Goal: Information Seeking & Learning: Learn about a topic

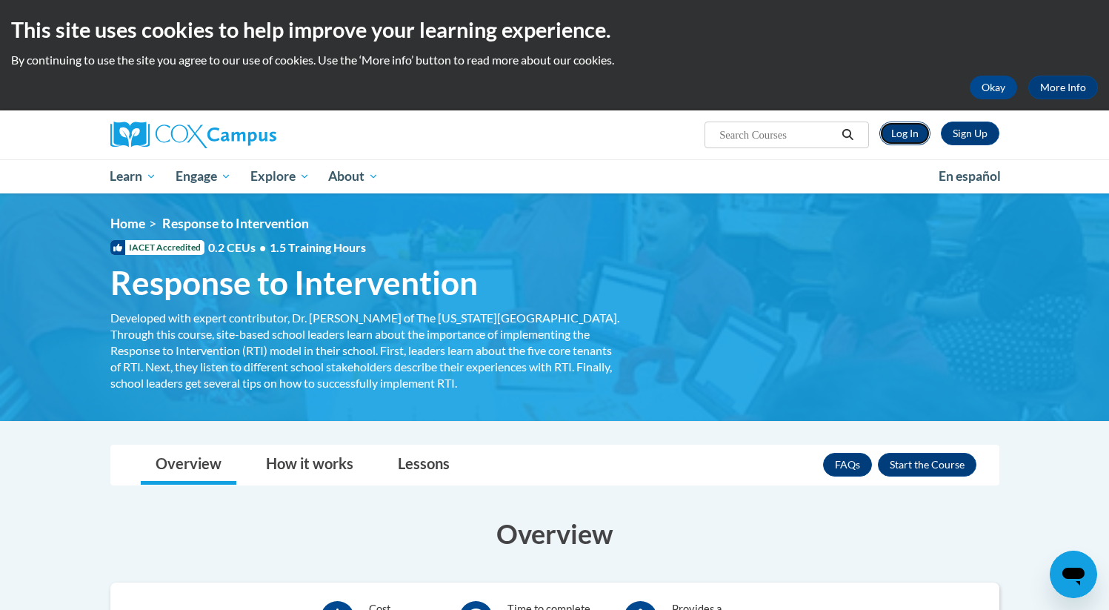
click at [896, 133] on link "Log In" at bounding box center [905, 134] width 51 height 24
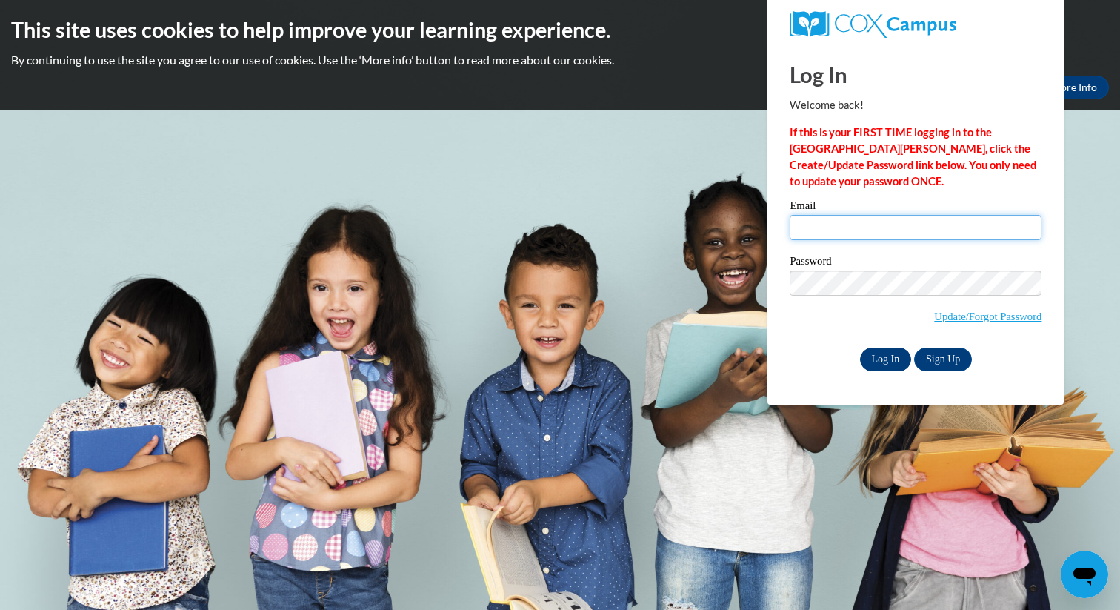
type input "idalton@habershamschools.com"
click at [882, 361] on input "Log In" at bounding box center [886, 360] width 52 height 24
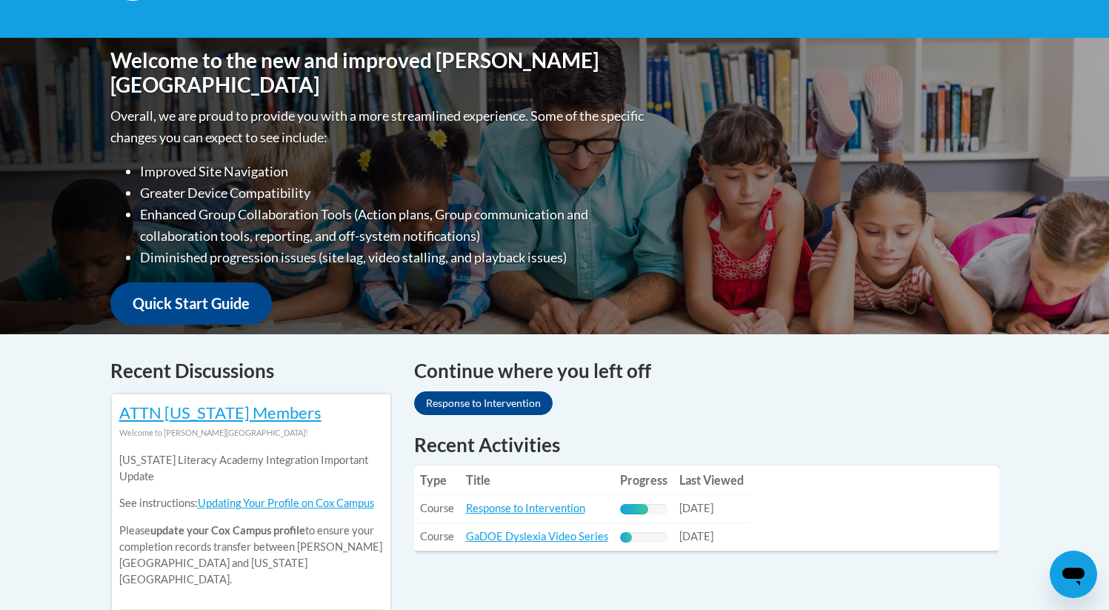
scroll to position [297, 0]
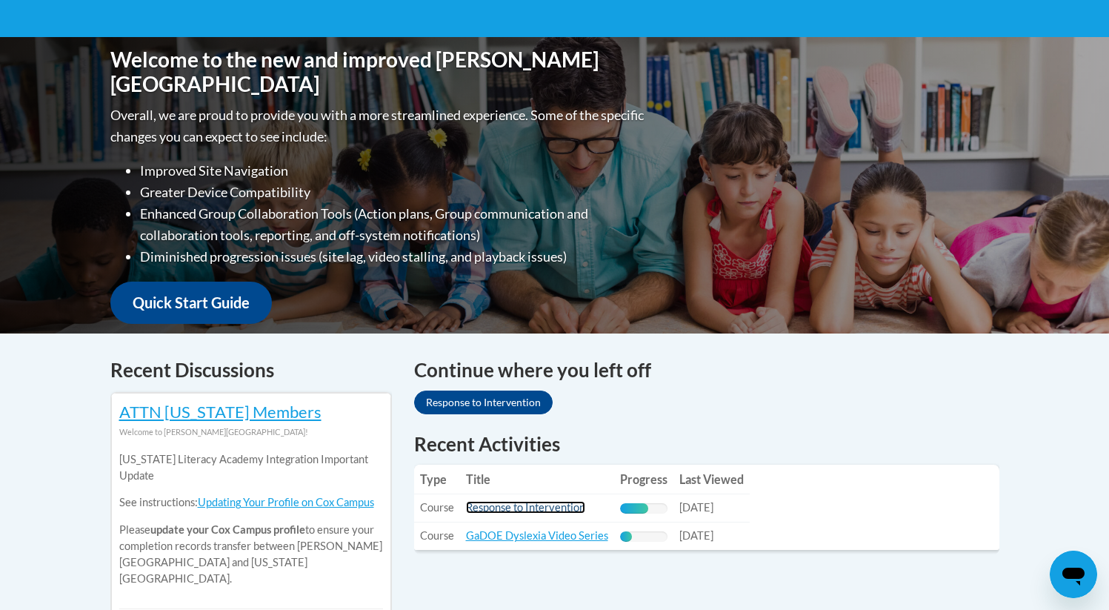
click at [556, 510] on link "Response to Intervention" at bounding box center [525, 507] width 119 height 13
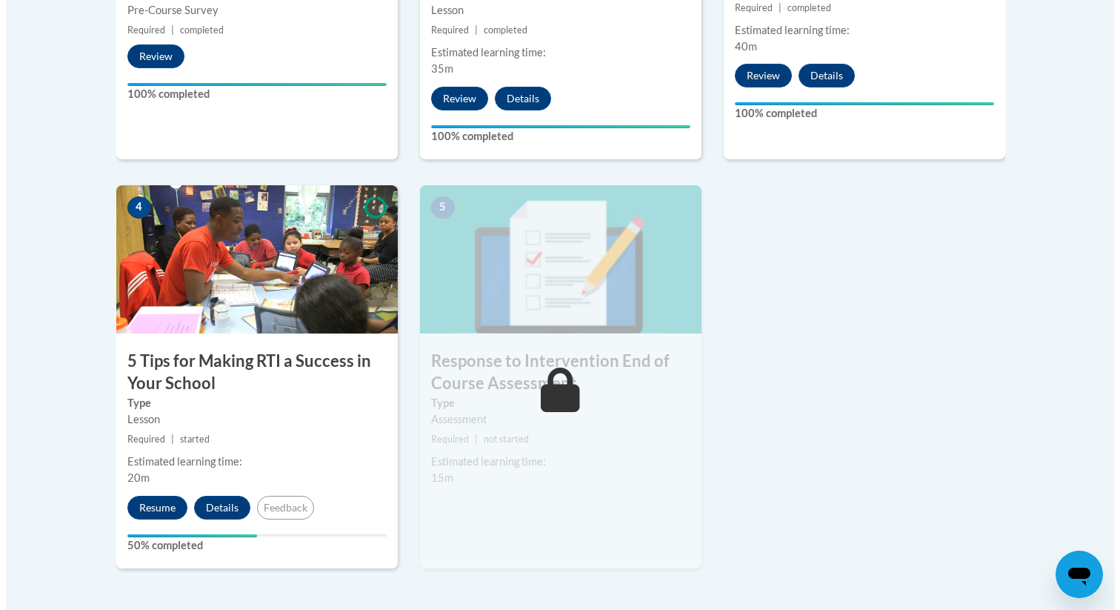
scroll to position [745, 0]
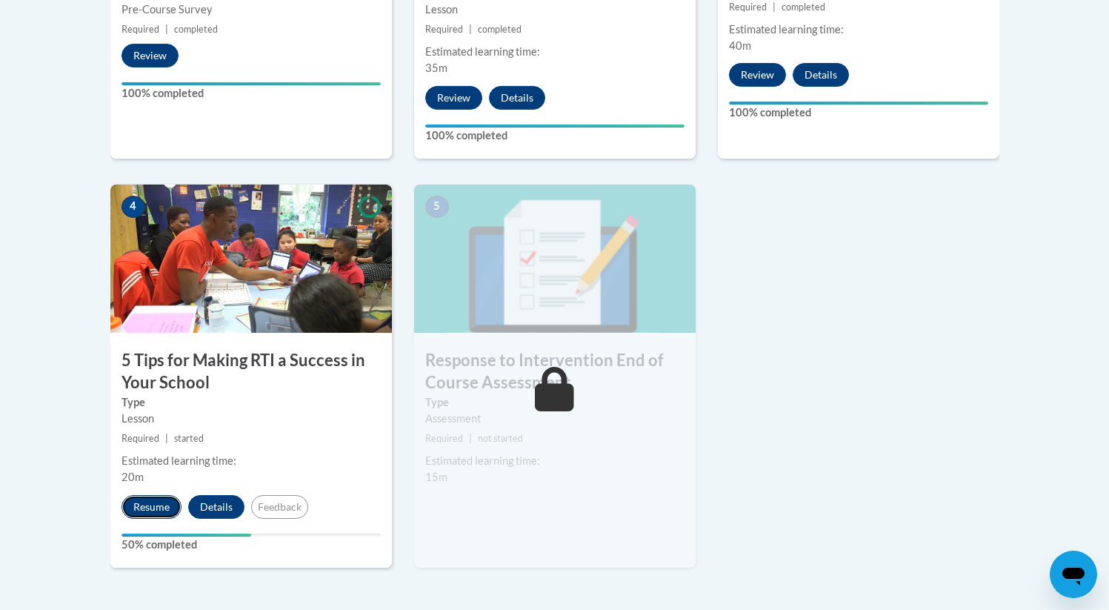
click at [154, 508] on button "Resume" at bounding box center [152, 507] width 60 height 24
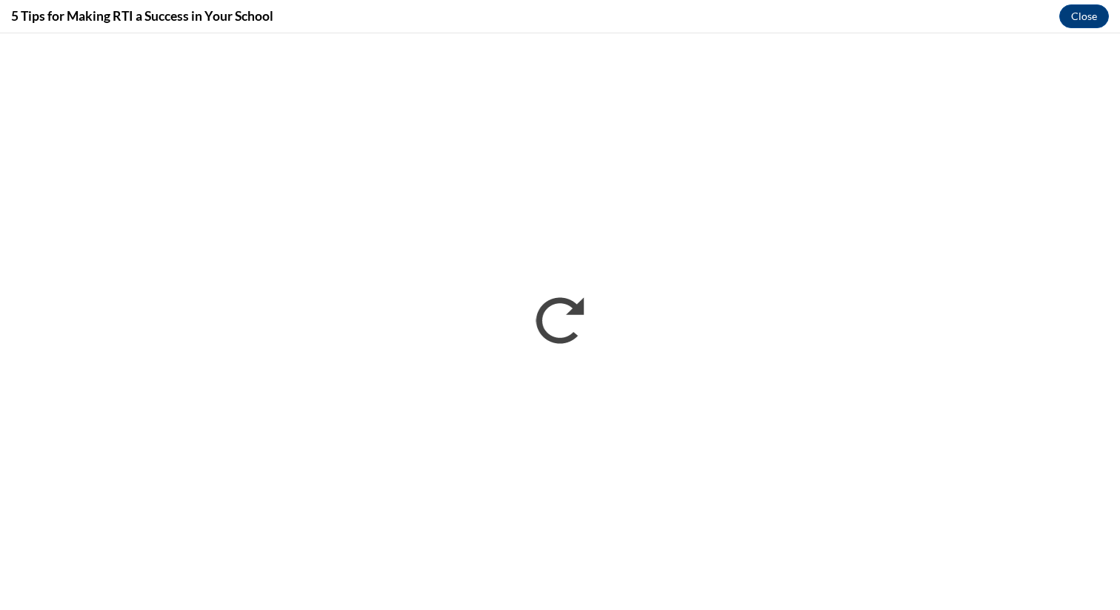
scroll to position [0, 0]
